Goal: Information Seeking & Learning: Learn about a topic

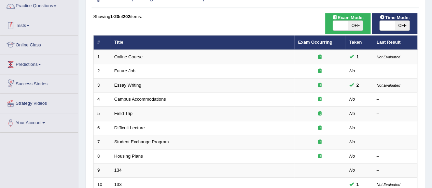
scroll to position [56, 0]
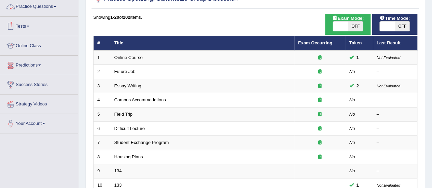
click at [65, 4] on link "Practice Questions" at bounding box center [39, 5] width 78 height 17
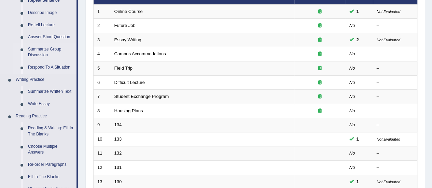
scroll to position [104, 0]
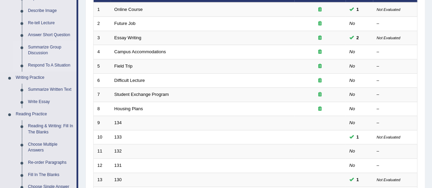
click at [52, 61] on link "Respond To A Situation" at bounding box center [51, 65] width 52 height 12
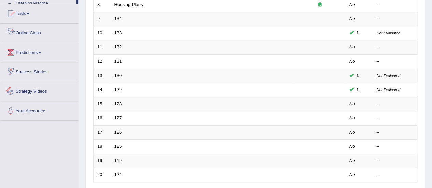
scroll to position [341, 0]
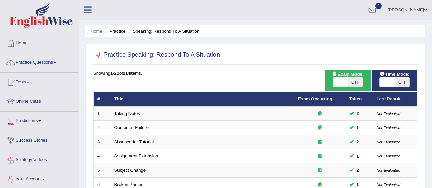
click at [124, 153] on link "Assignment Extension" at bounding box center [136, 155] width 44 height 5
